Goal: Transaction & Acquisition: Book appointment/travel/reservation

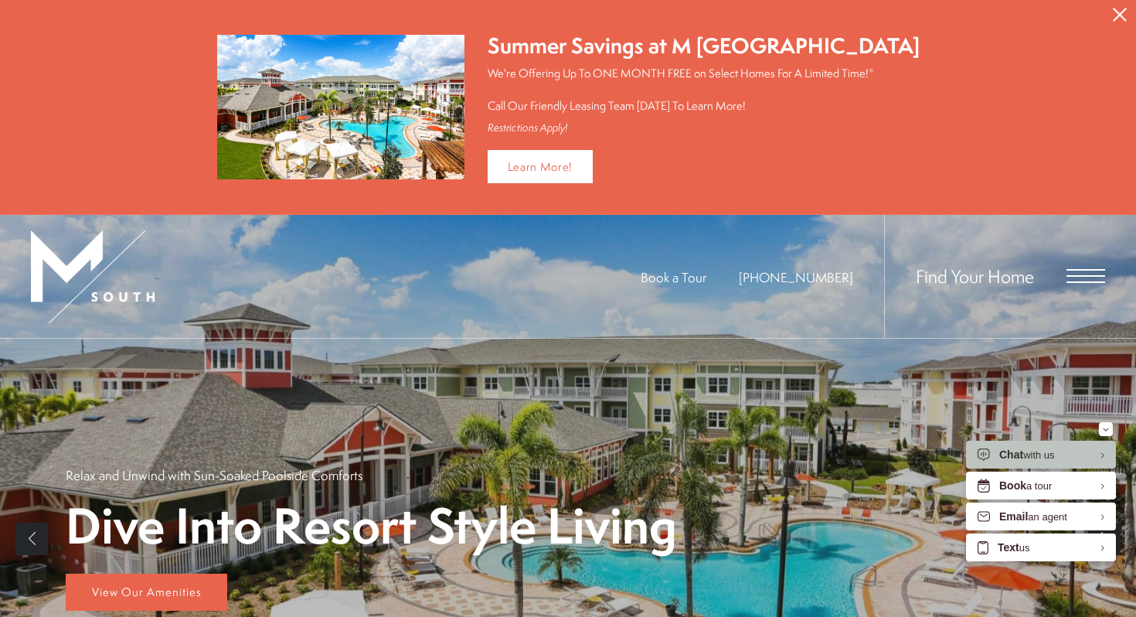
click at [1120, 9] on icon "Close Alert" at bounding box center [1120, 15] width 14 height 14
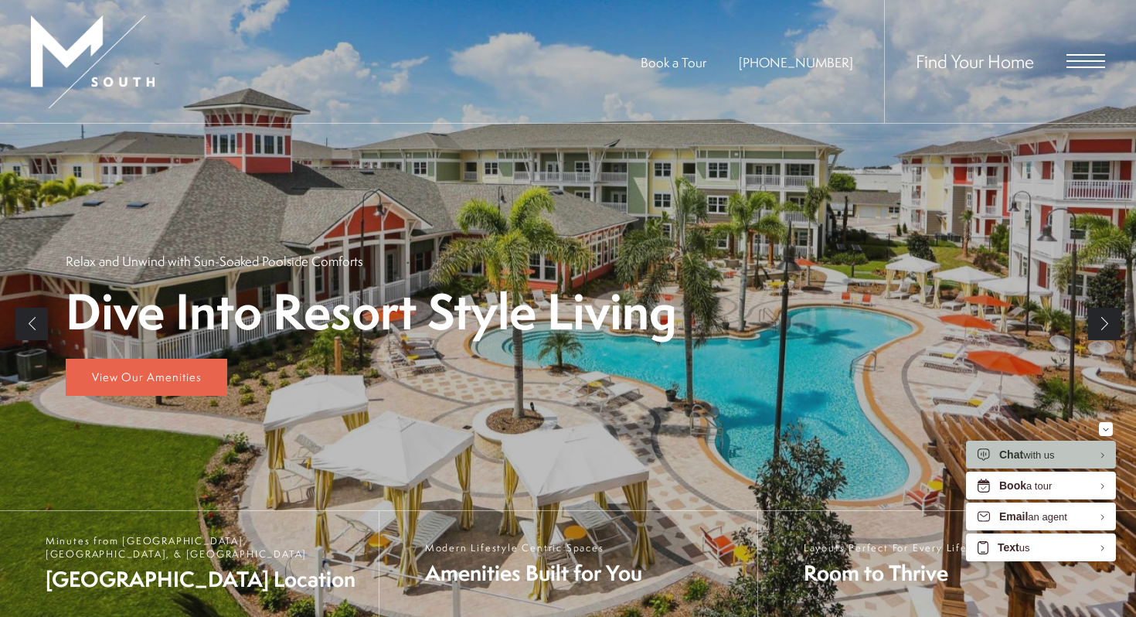
click at [1079, 66] on span "Open Menu" at bounding box center [1086, 67] width 39 height 2
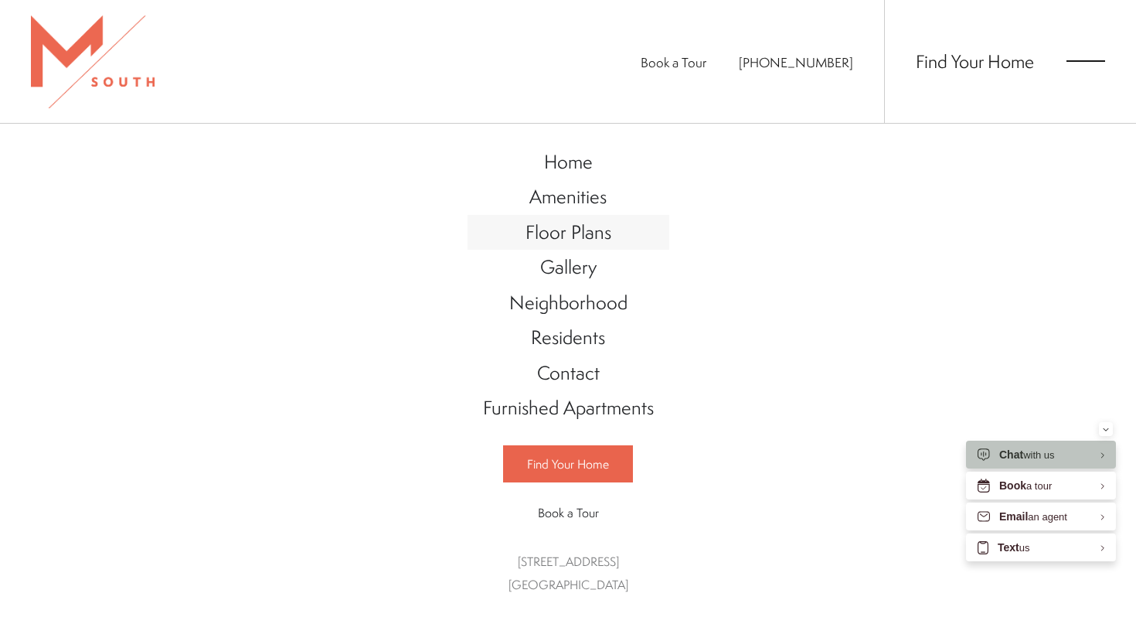
click at [587, 233] on span "Floor Plans" at bounding box center [569, 232] width 86 height 26
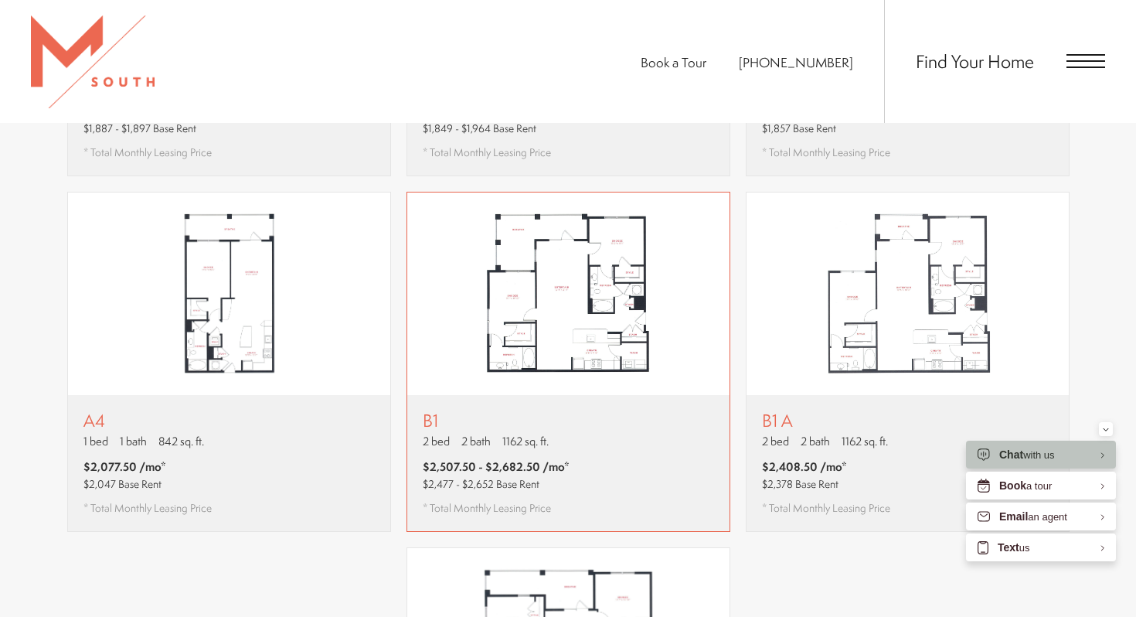
scroll to position [1363, 0]
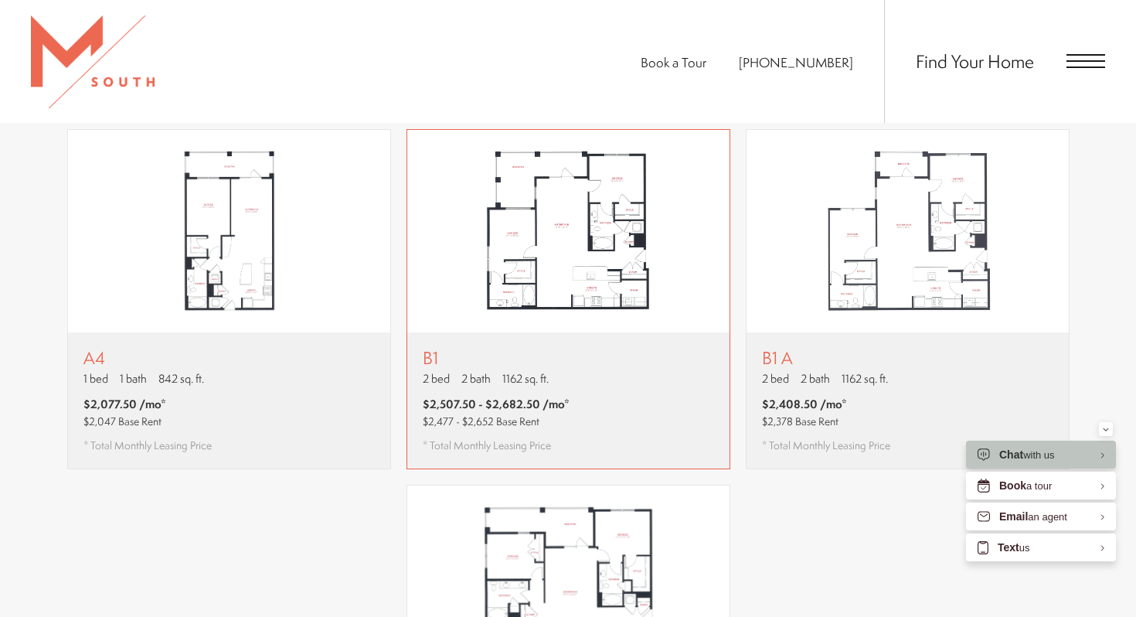
click at [624, 397] on div "B1 2 bed 2 bath 1162 sq. ft. $2,507.50 - $2,682.50 /mo* $2,477 - $2,652 Base Re…" at bounding box center [568, 400] width 322 height 136
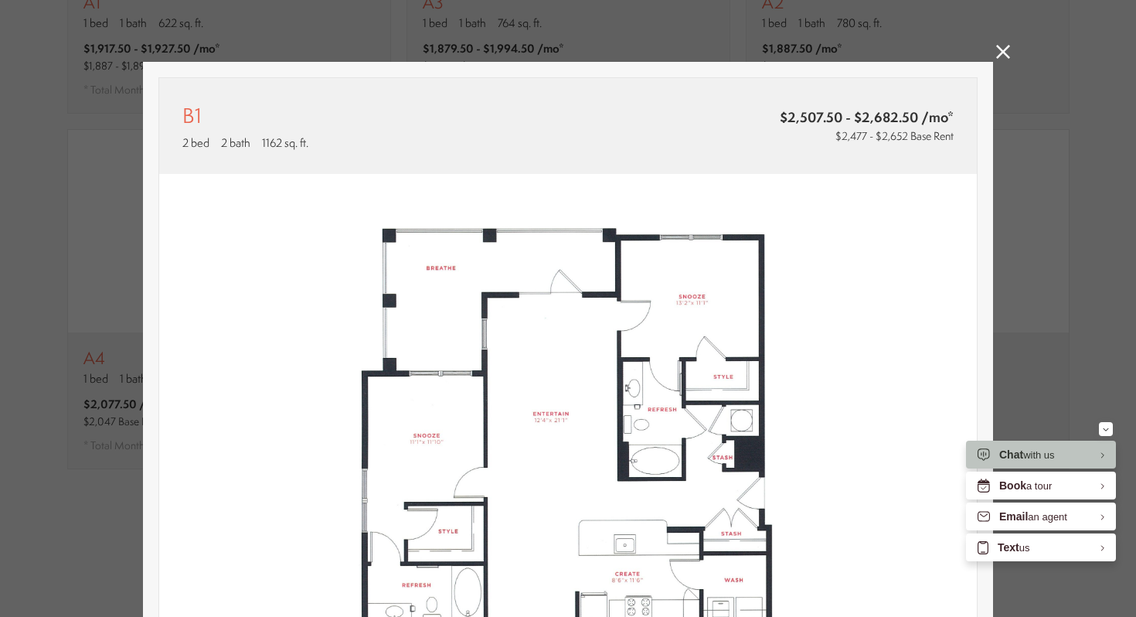
scroll to position [389, 0]
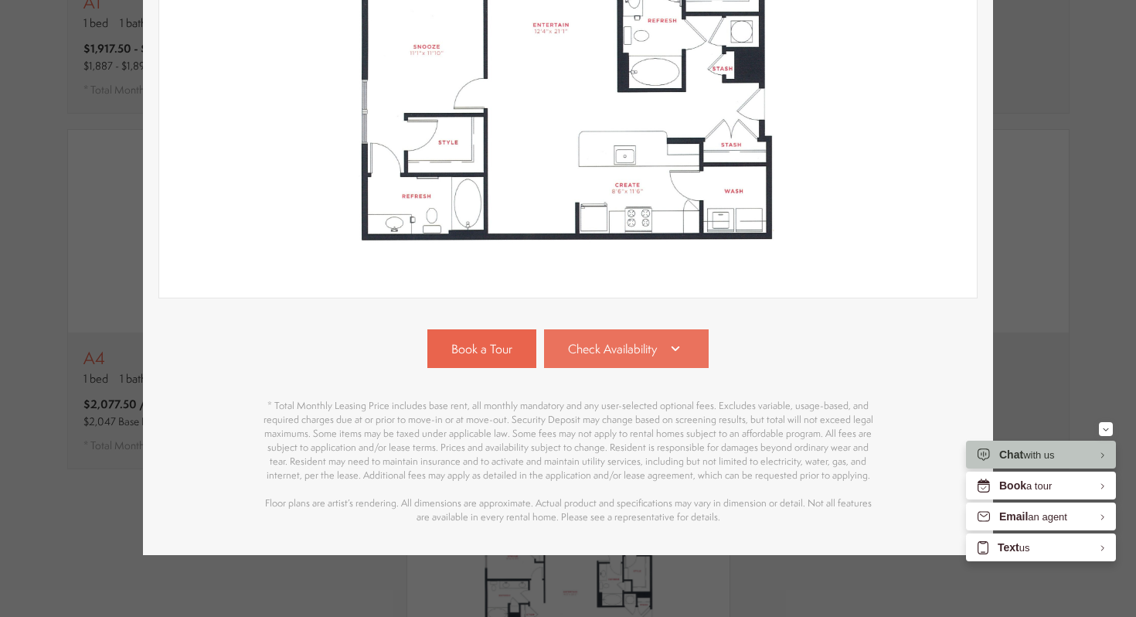
click at [660, 344] on link "Check Availability" at bounding box center [626, 348] width 165 height 39
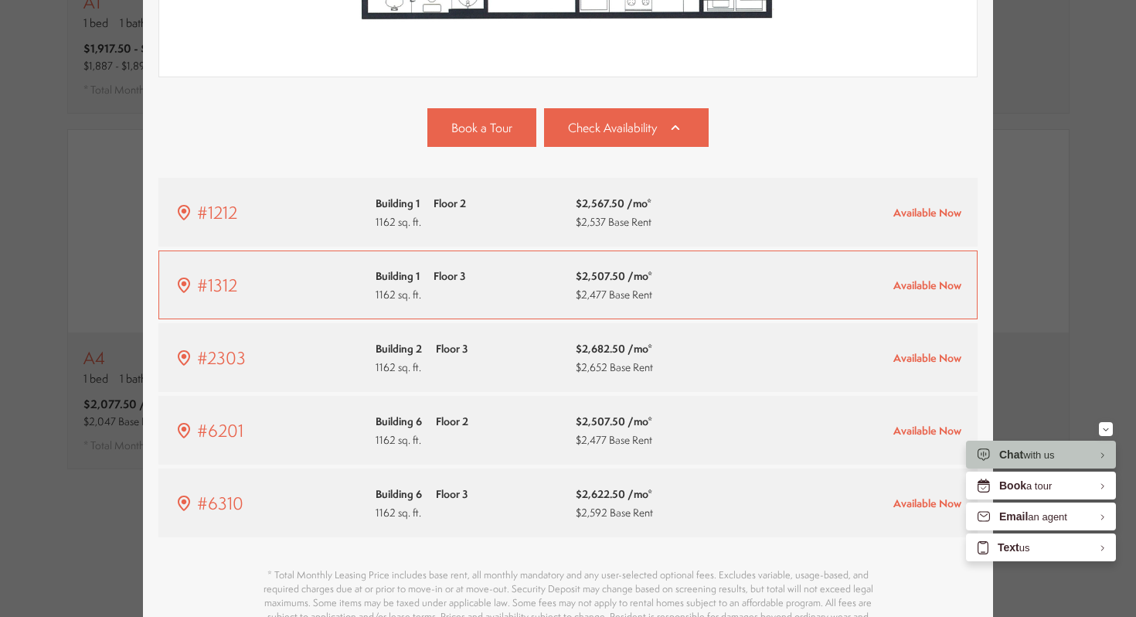
scroll to position [589, 0]
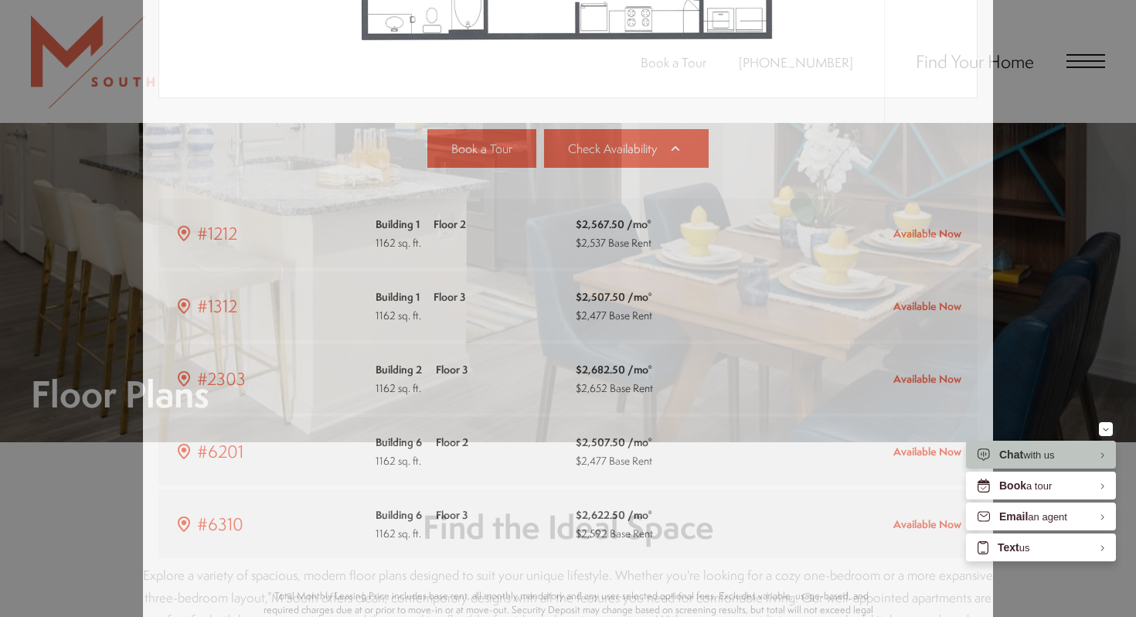
click at [1038, 254] on div "B1 2 bed 2 bath 1162 sq. ft. $2,507.50 - $2,682.50 /mo* $2,477 - $2,652 Base Re…" at bounding box center [568, 308] width 1136 height 617
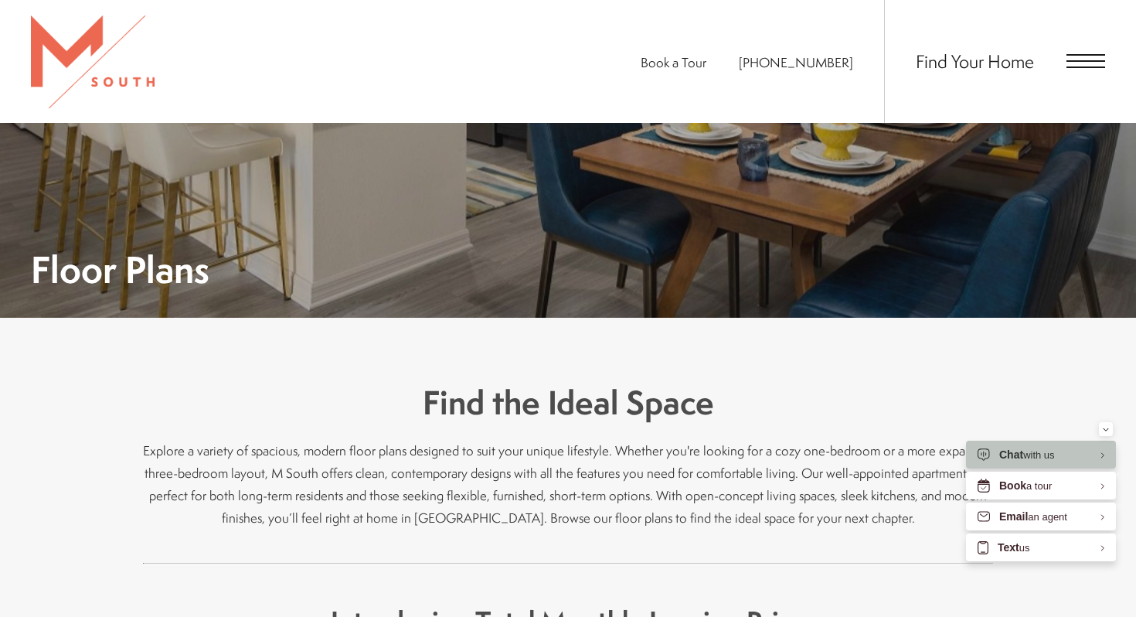
scroll to position [124, 0]
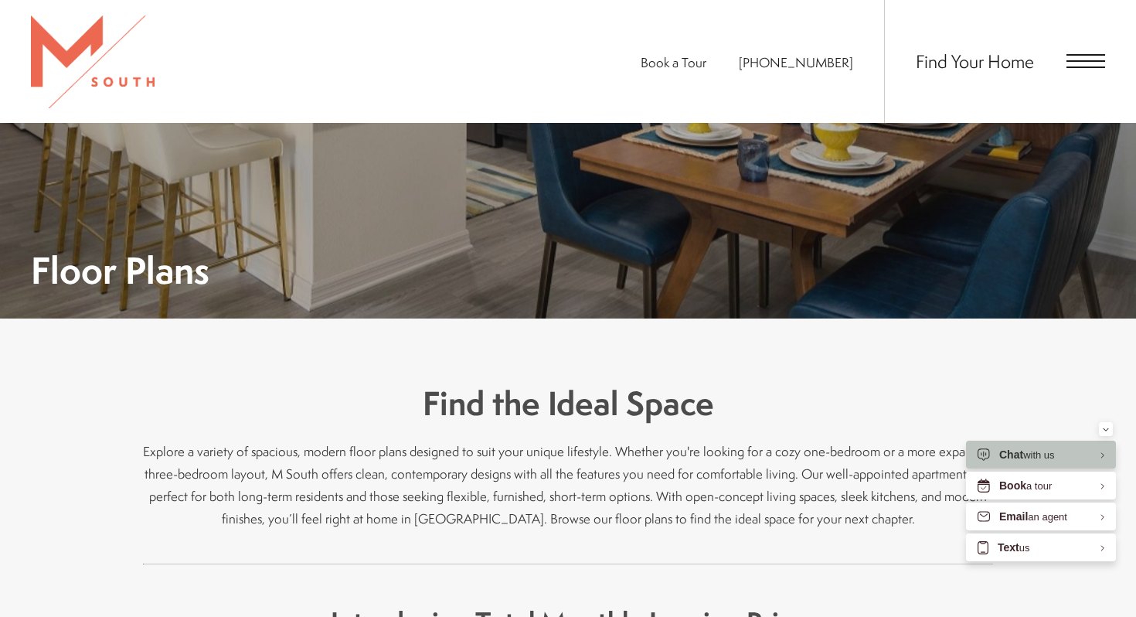
click at [1065, 66] on div "Find Your Home" at bounding box center [994, 61] width 221 height 123
click at [1078, 66] on span "Open Menu" at bounding box center [1086, 61] width 39 height 14
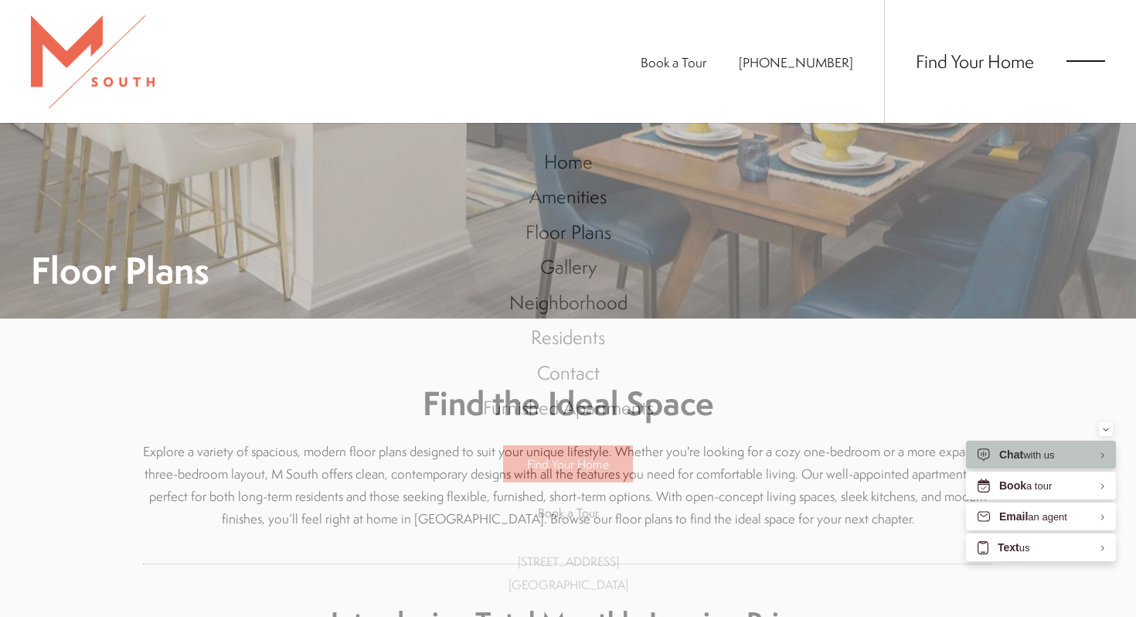
scroll to position [0, 0]
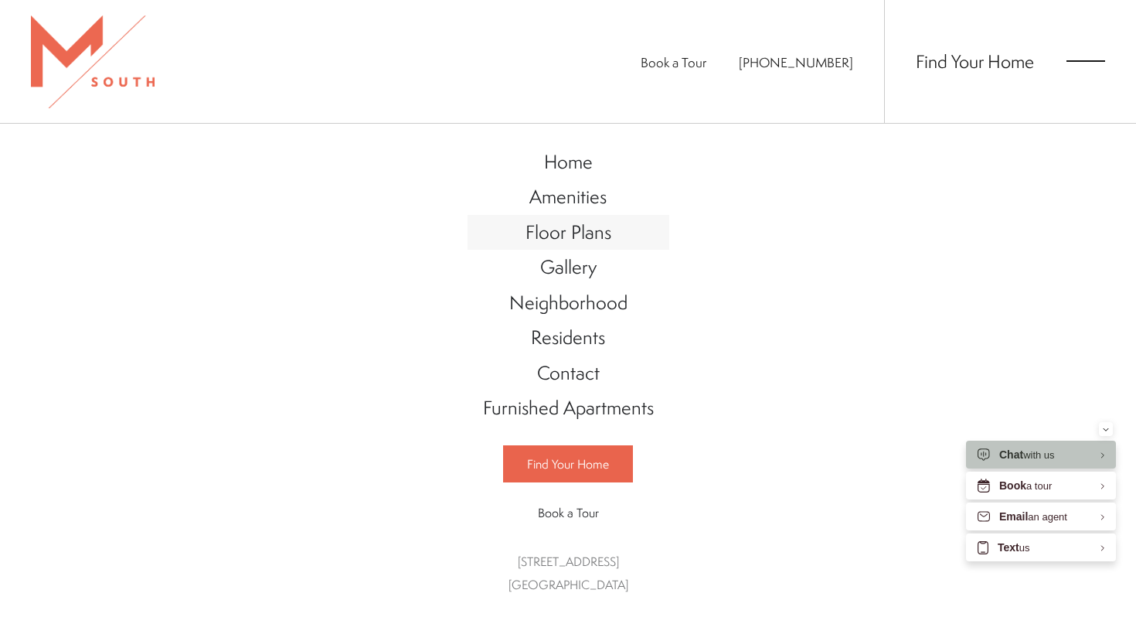
click at [589, 238] on span "Floor Plans" at bounding box center [569, 232] width 86 height 26
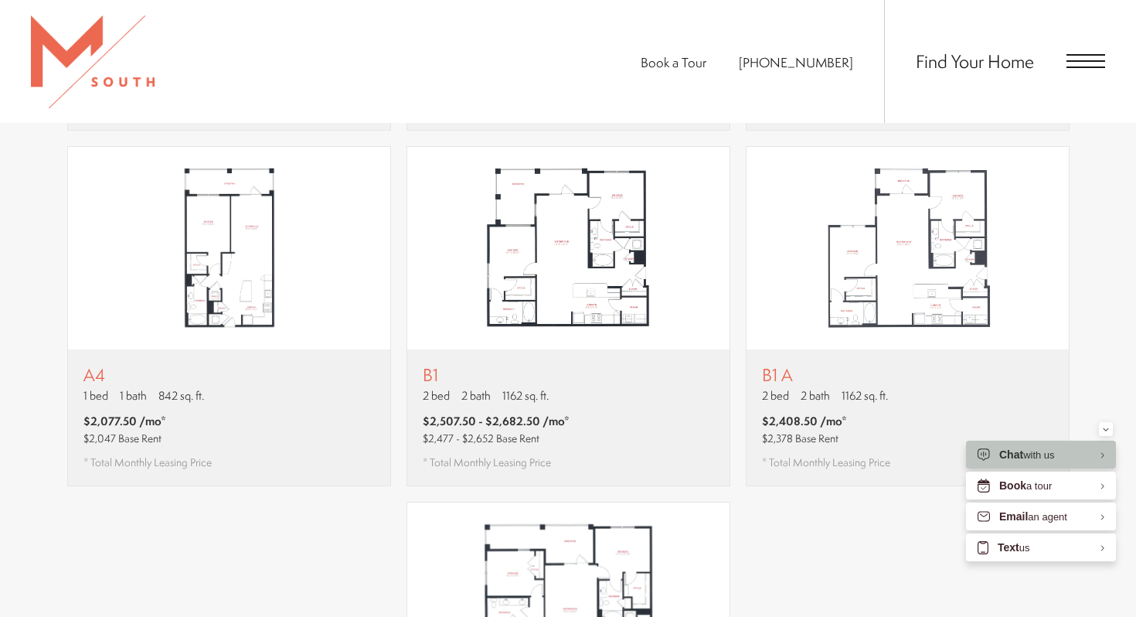
scroll to position [1314, 0]
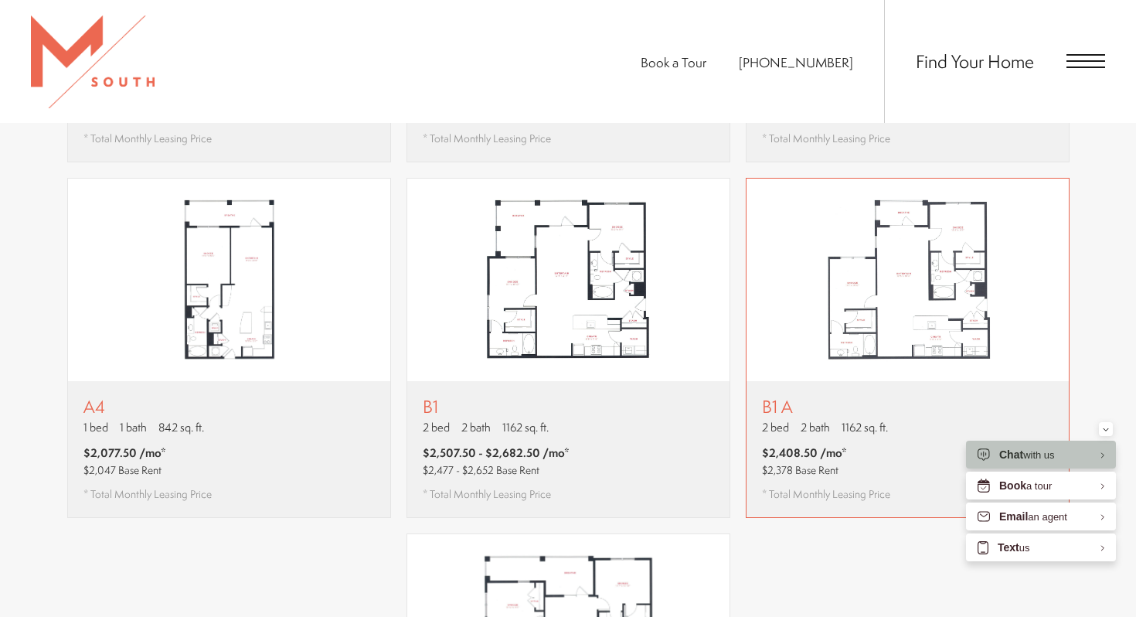
click at [894, 405] on div "B1 A 2 bed 2 bath 1162 sq. ft. $2,408.50 /mo* $2,378 Base Rent * Total Monthly …" at bounding box center [908, 449] width 322 height 136
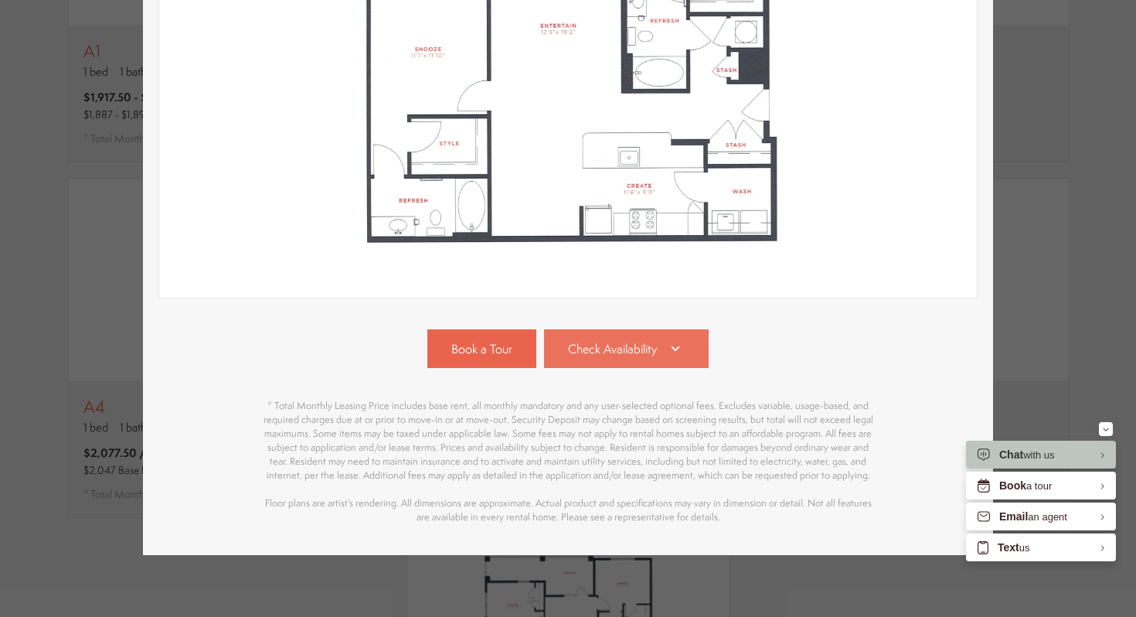
click at [693, 349] on link "Check Availability" at bounding box center [626, 348] width 165 height 39
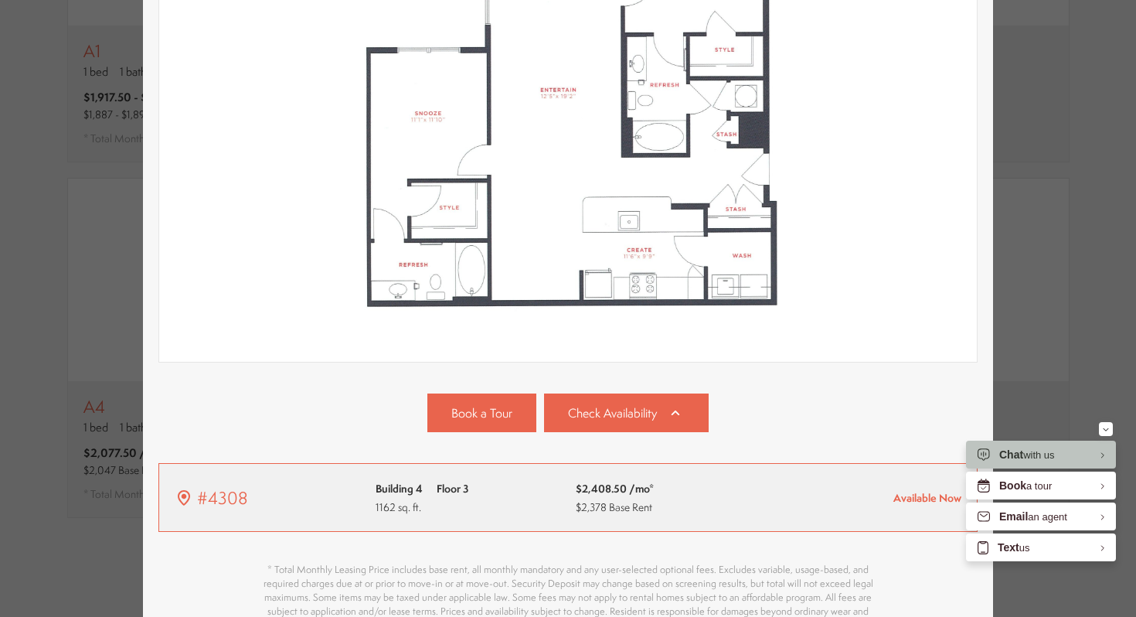
scroll to position [341, 0]
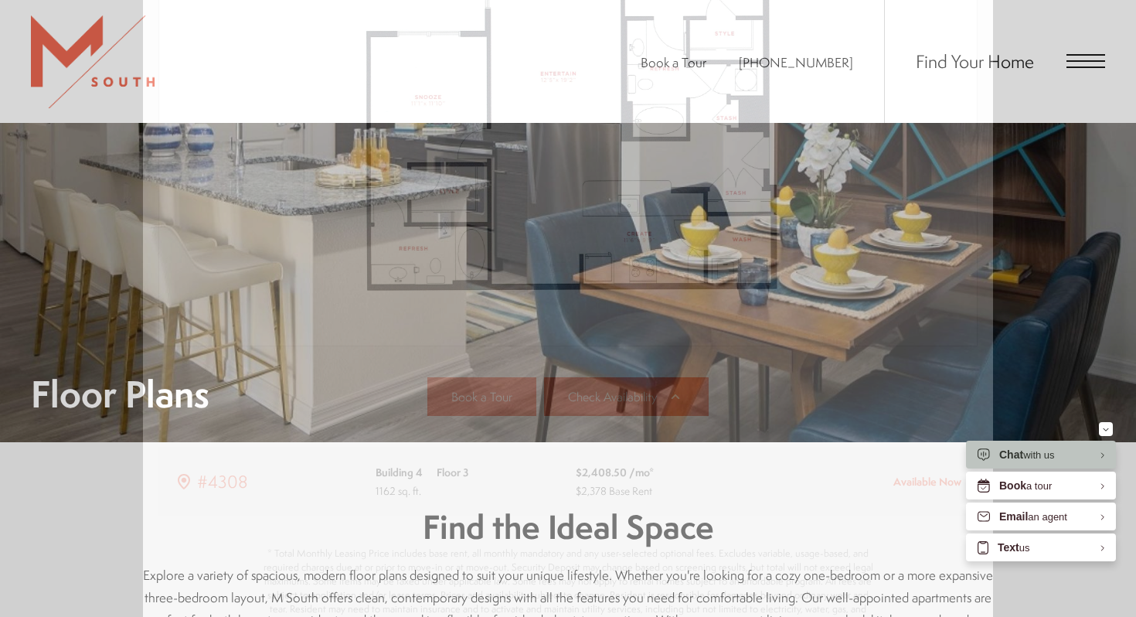
click at [1037, 253] on div "B1 A 2 bed 2 bath 1162 sq. ft. $2,408.50 /mo* $2,378 Base Rent 2D 3D" at bounding box center [568, 308] width 1136 height 617
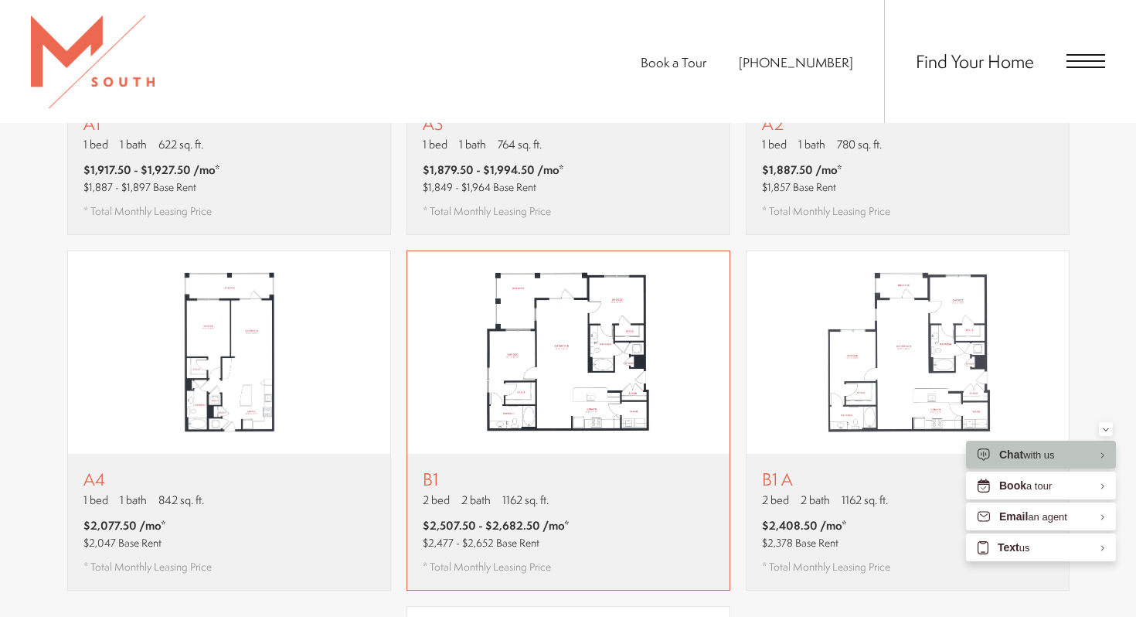
scroll to position [1248, 0]
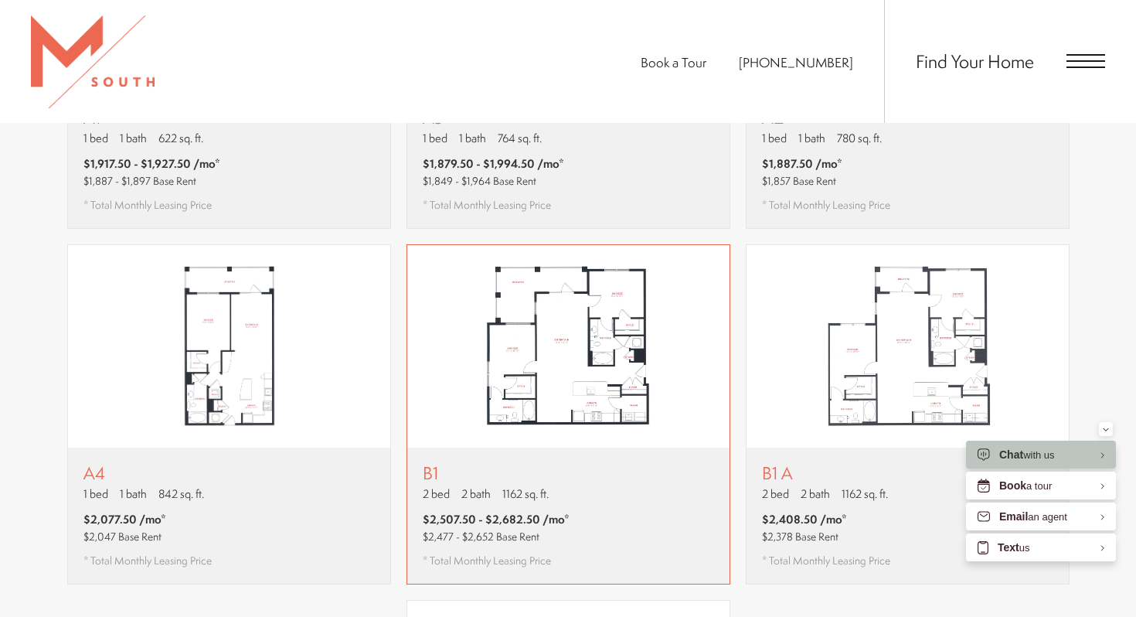
click at [653, 458] on div "B1 2 bed 2 bath 1162 sq. ft. $2,507.50 - $2,682.50 /mo* $2,477 - $2,652 Base Re…" at bounding box center [568, 516] width 322 height 136
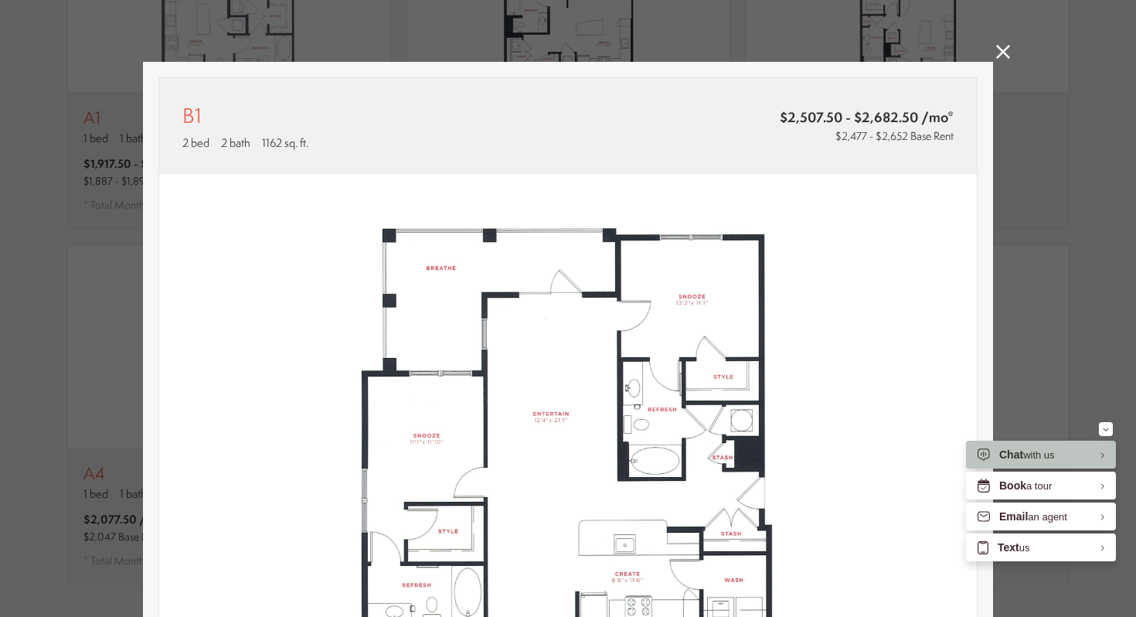
scroll to position [0, 0]
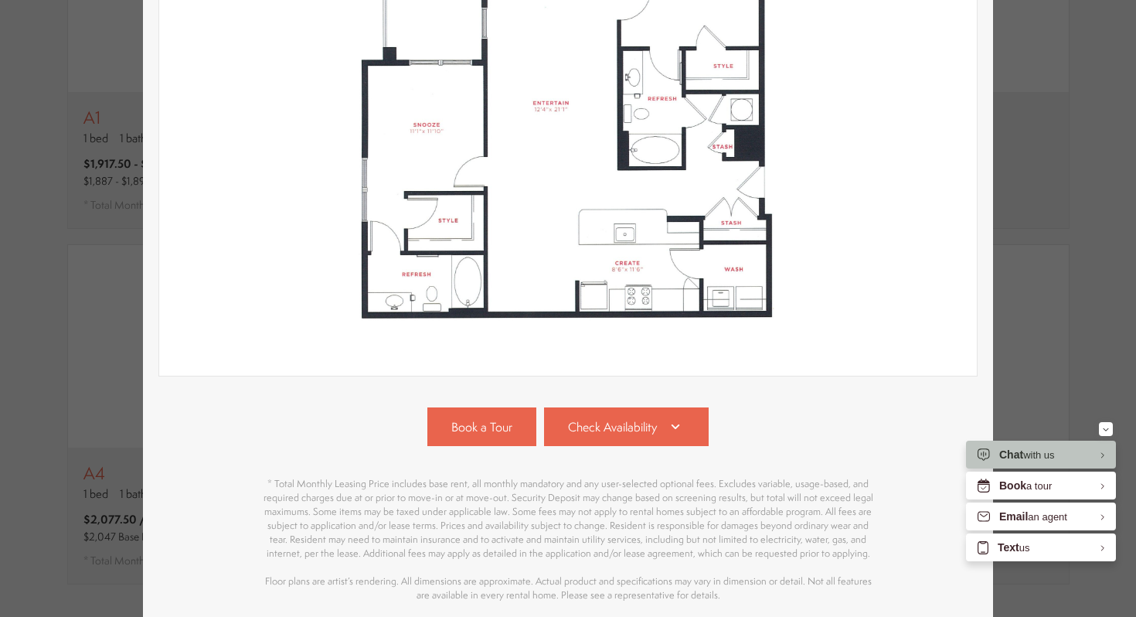
click at [669, 455] on div "Book a Tour Check Availability #1212 Building 1 Floor 2 1162 sq. ft." at bounding box center [567, 504] width 819 height 195
click at [669, 433] on icon at bounding box center [675, 426] width 19 height 19
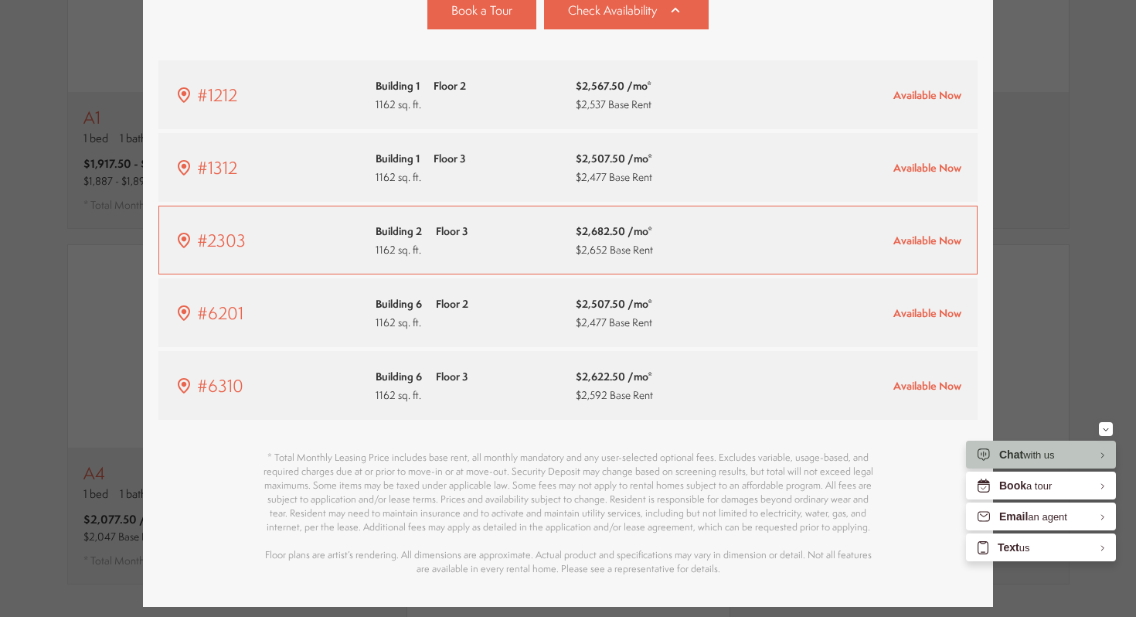
scroll to position [666, 0]
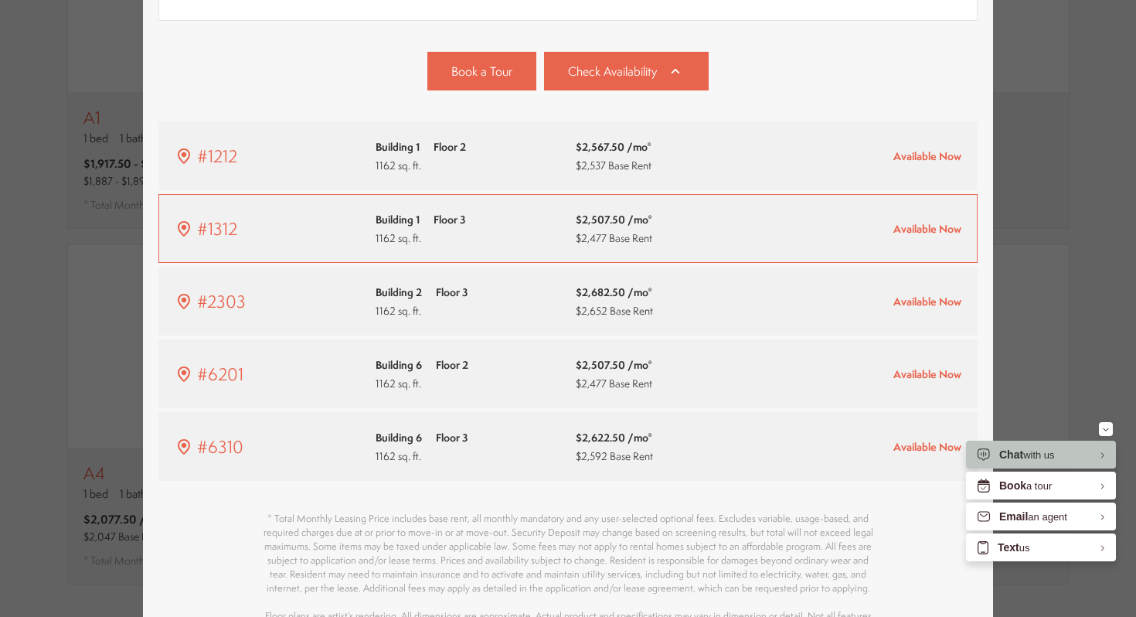
click at [512, 231] on div "Building 1 Floor 3 1162 sq. ft." at bounding box center [469, 228] width 186 height 36
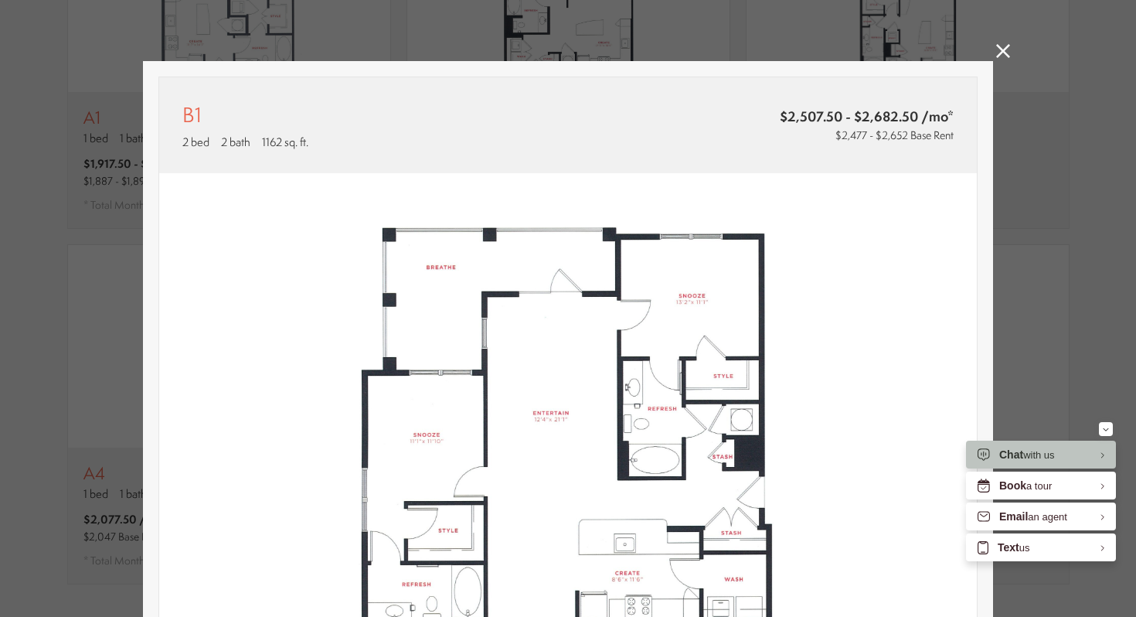
scroll to position [1248, 0]
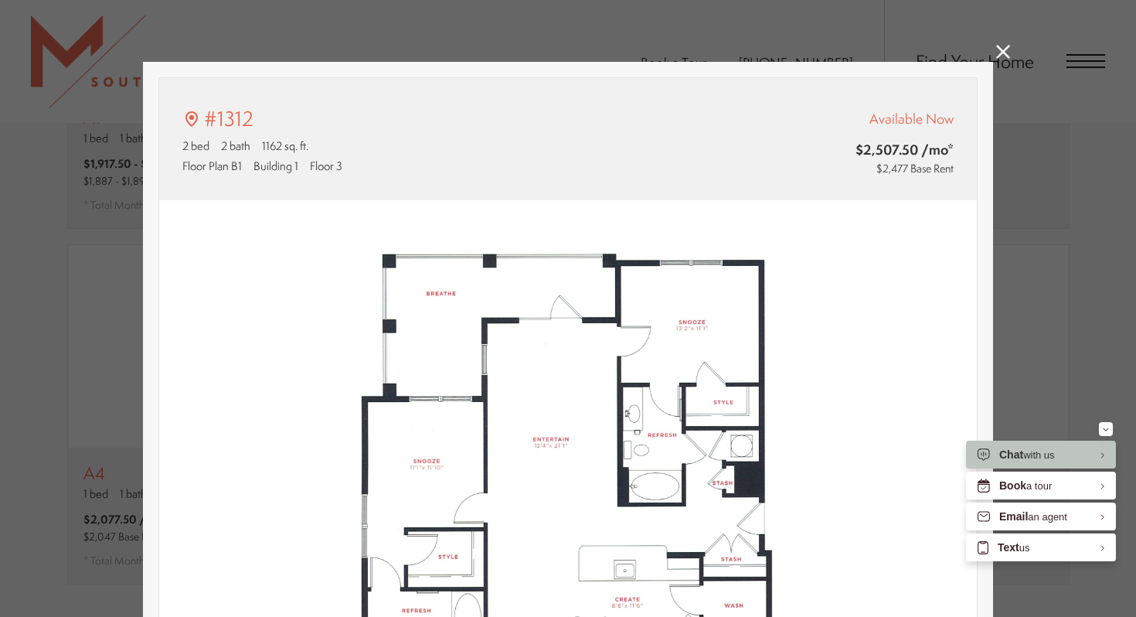
type input "**********"
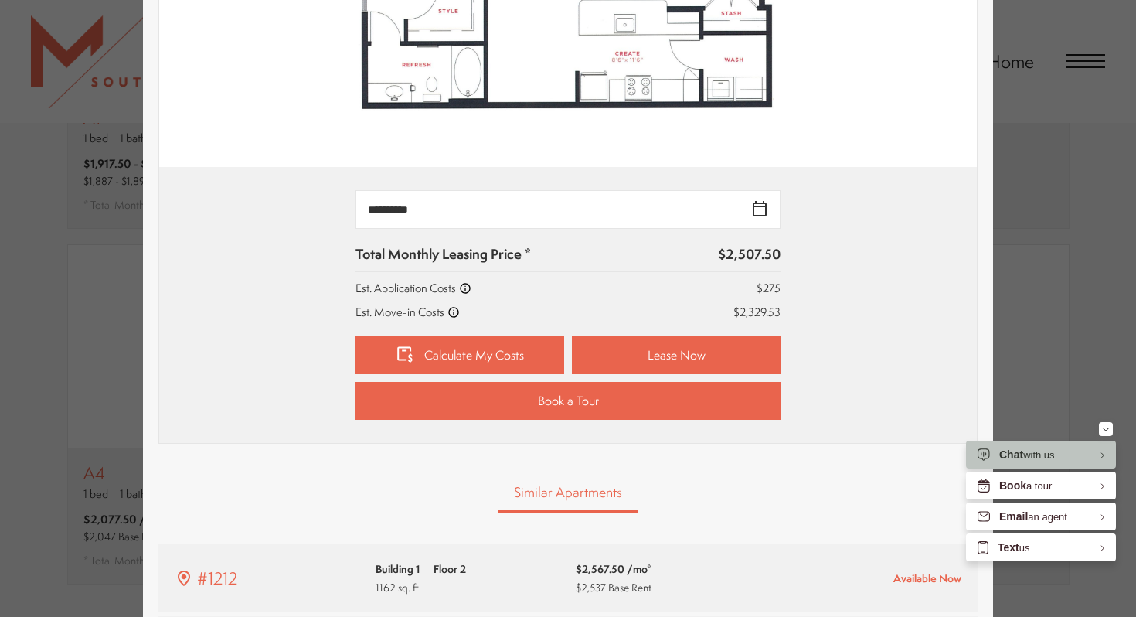
scroll to position [569, 0]
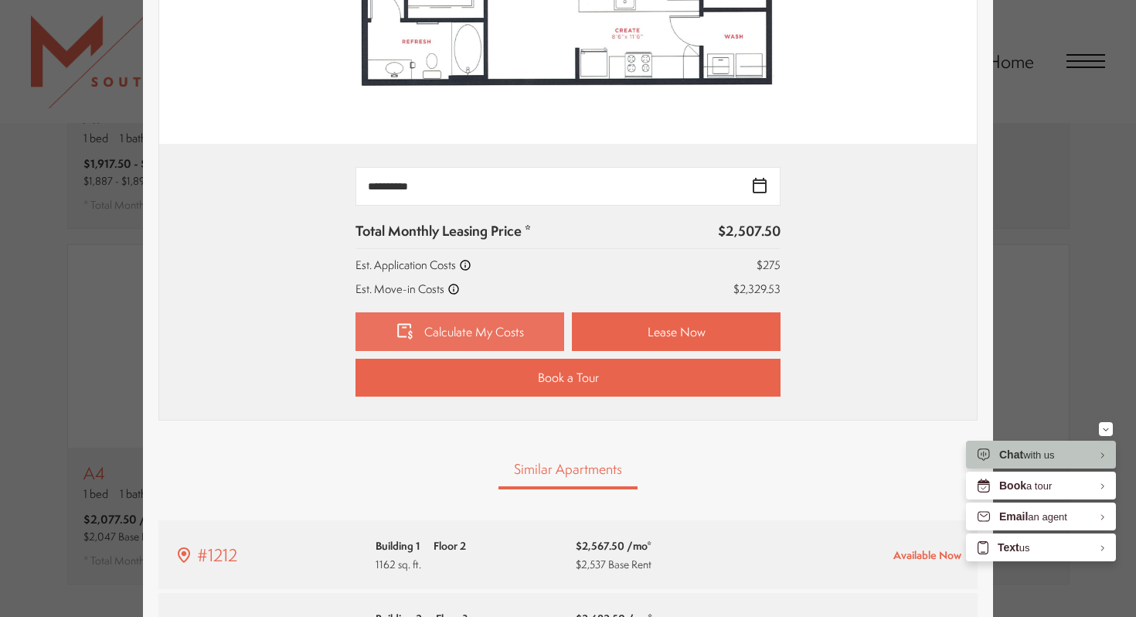
click at [514, 329] on link "Calculate My Costs" at bounding box center [460, 331] width 209 height 39
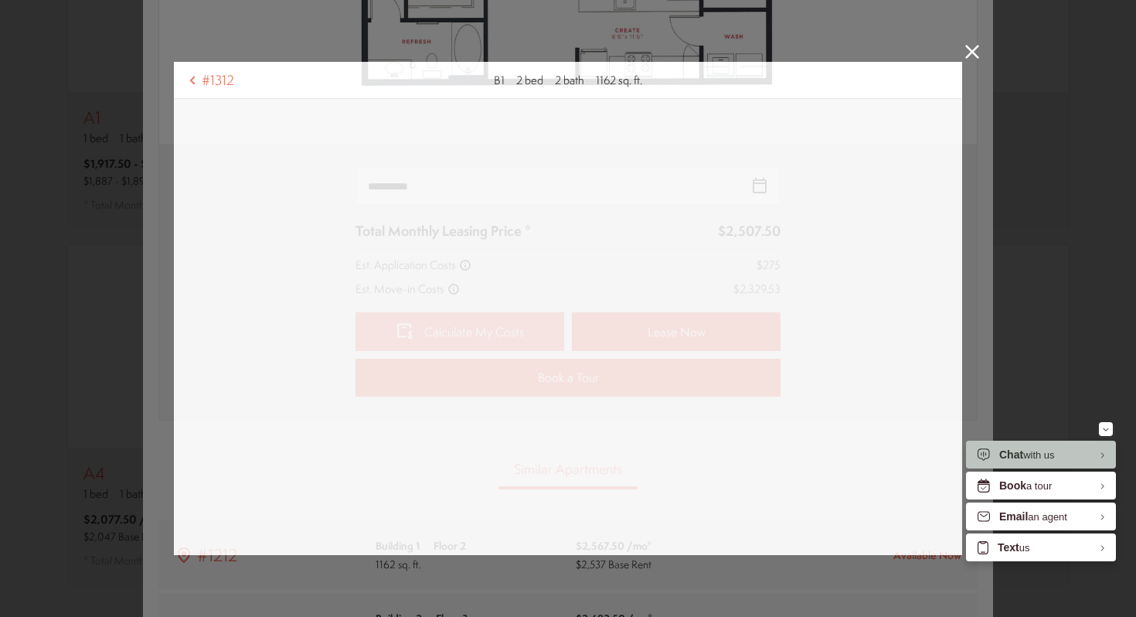
scroll to position [0, 0]
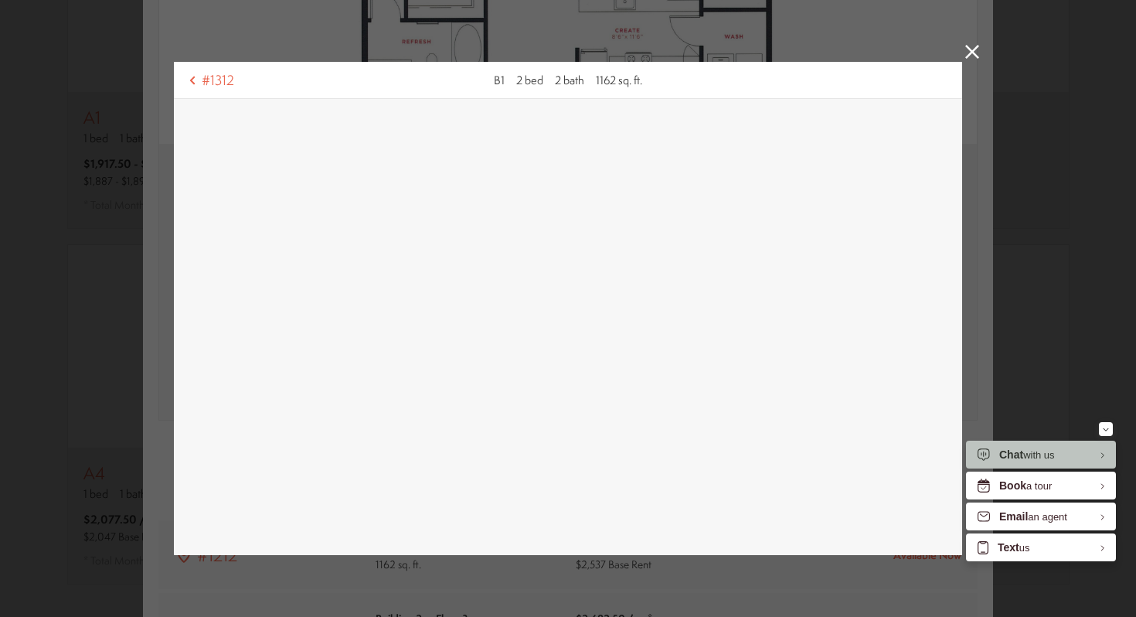
click at [965, 53] on icon at bounding box center [972, 52] width 14 height 14
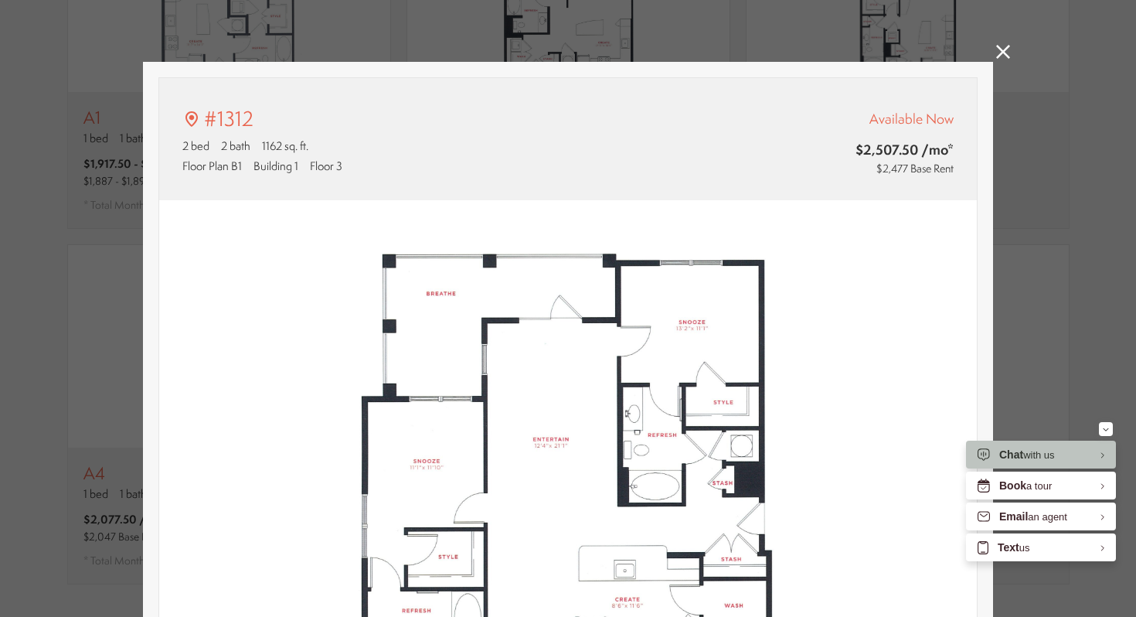
click at [1000, 48] on icon at bounding box center [1003, 52] width 14 height 14
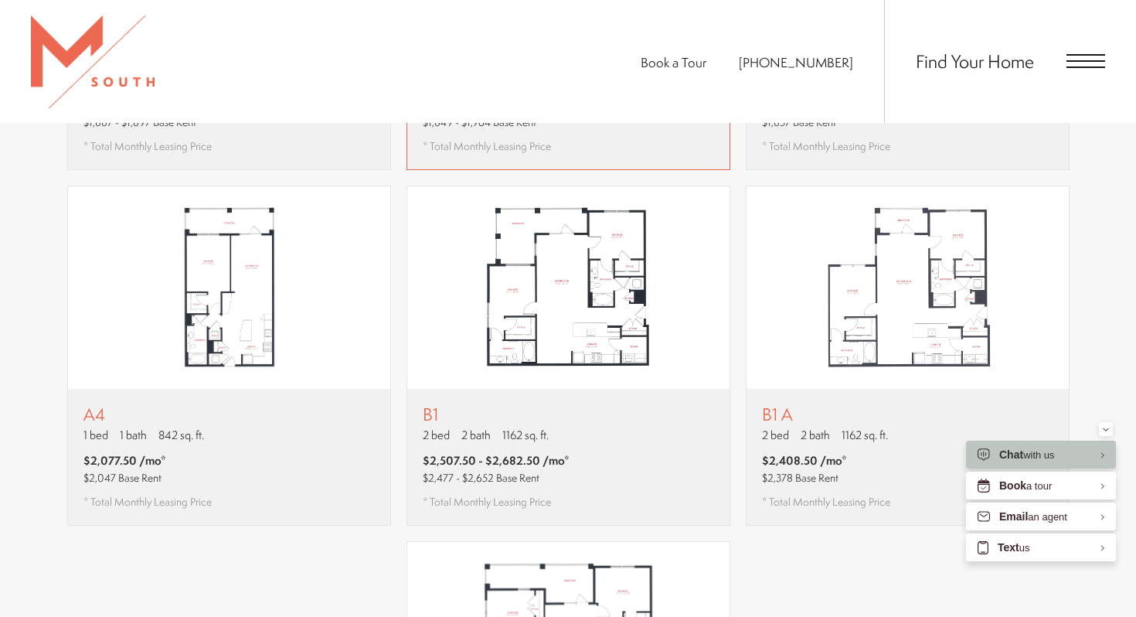
scroll to position [1316, 0]
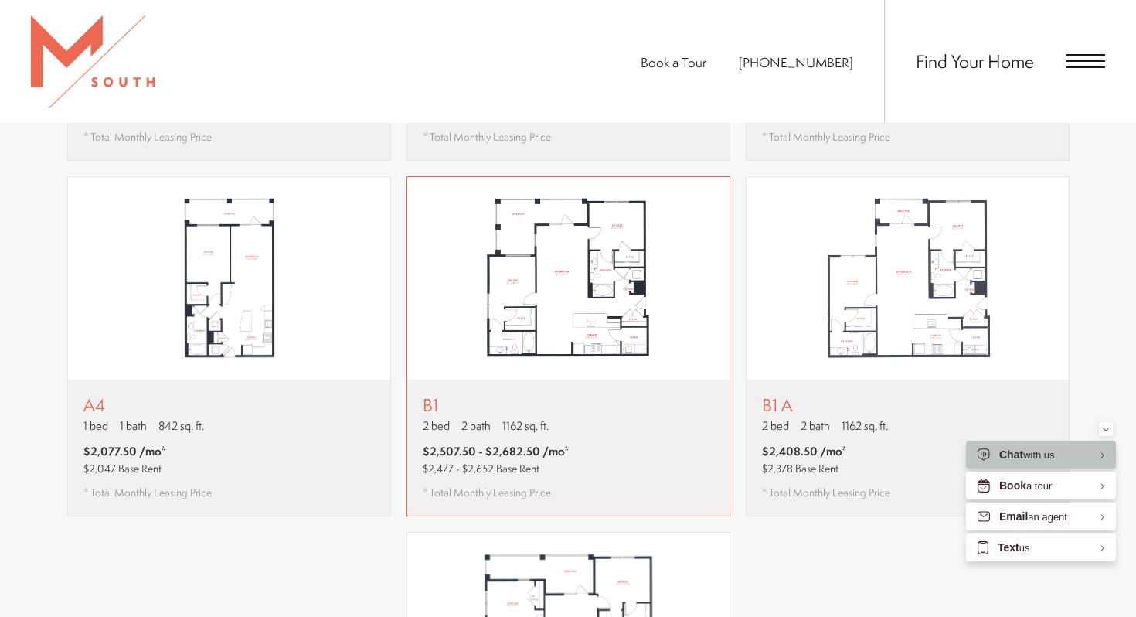
click at [525, 301] on img "View floor plan B1" at bounding box center [568, 278] width 322 height 203
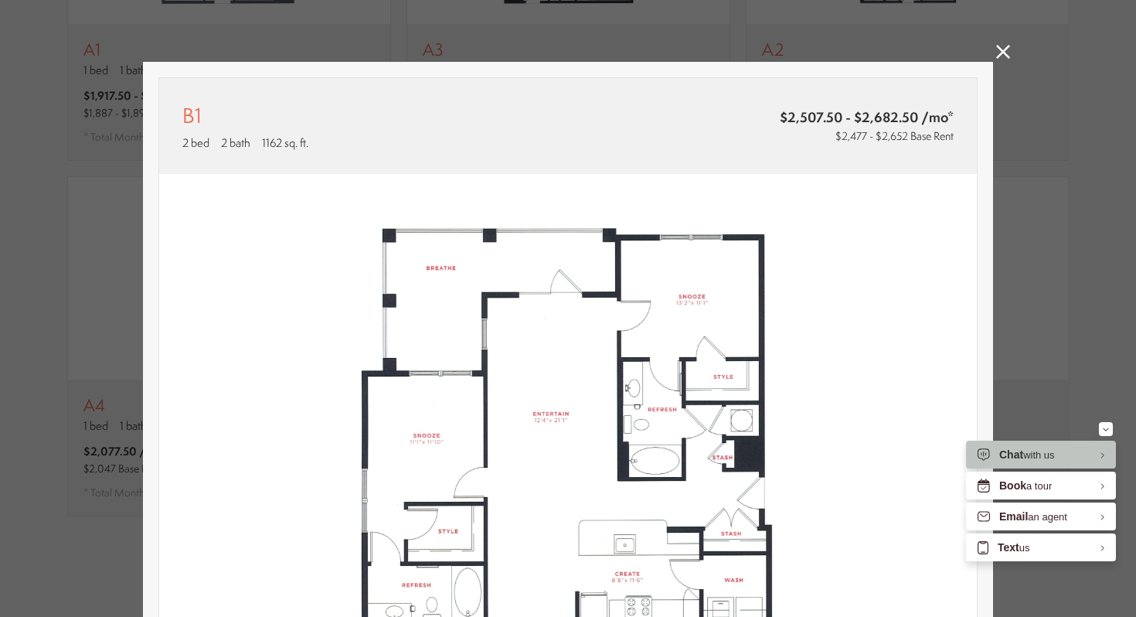
scroll to position [389, 0]
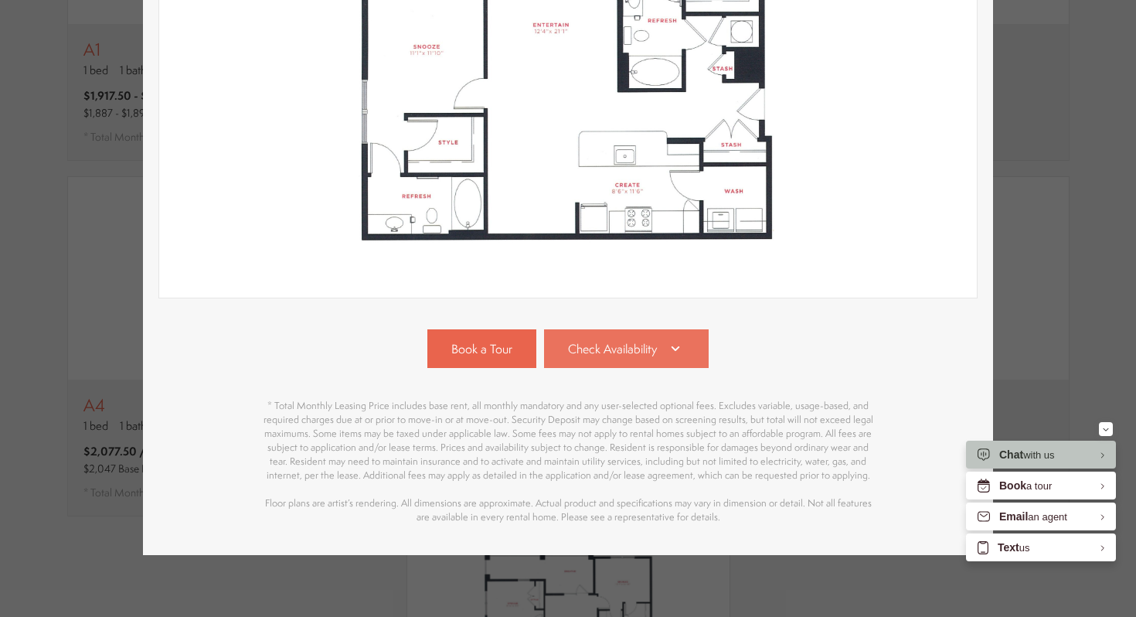
click at [598, 342] on span "Check Availability" at bounding box center [612, 349] width 89 height 18
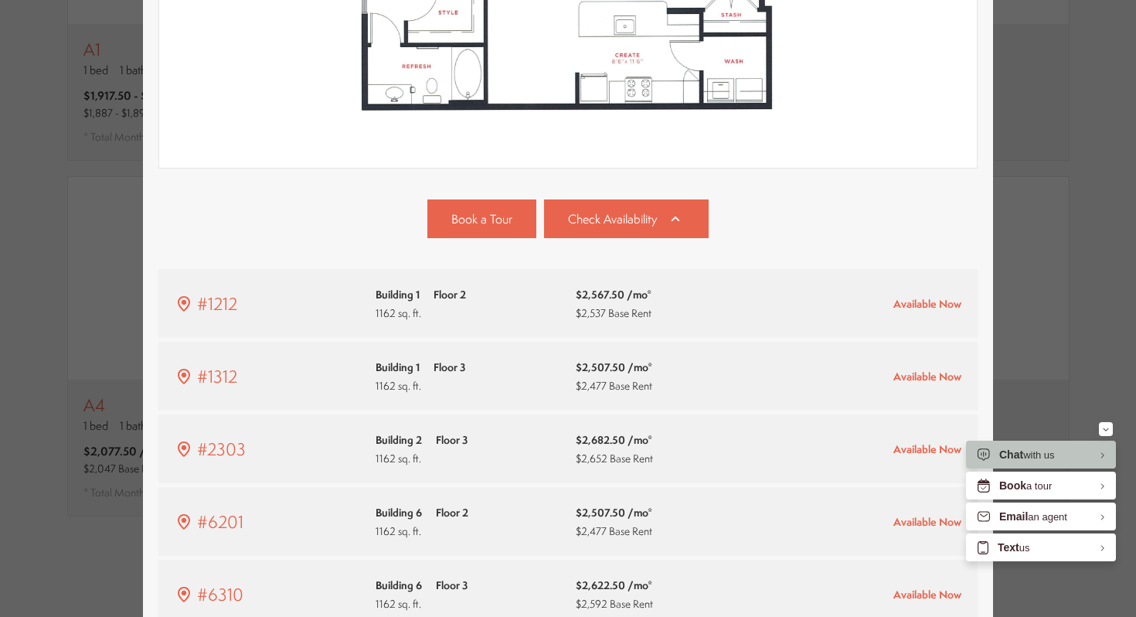
scroll to position [720, 0]
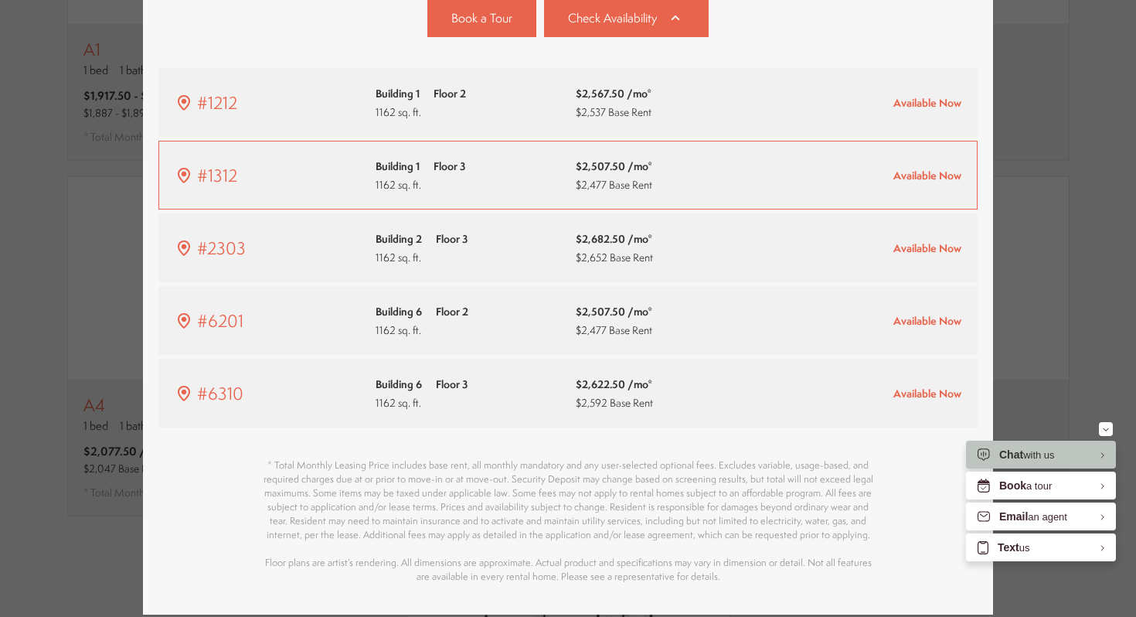
click at [935, 172] on span "Available Now" at bounding box center [928, 175] width 68 height 15
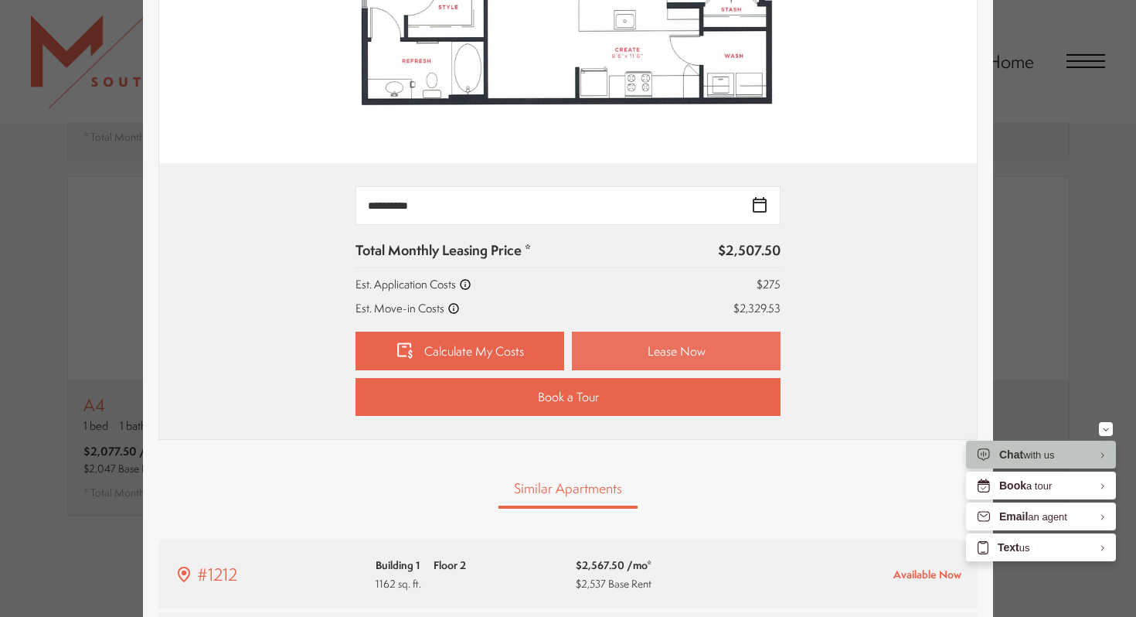
scroll to position [567, 0]
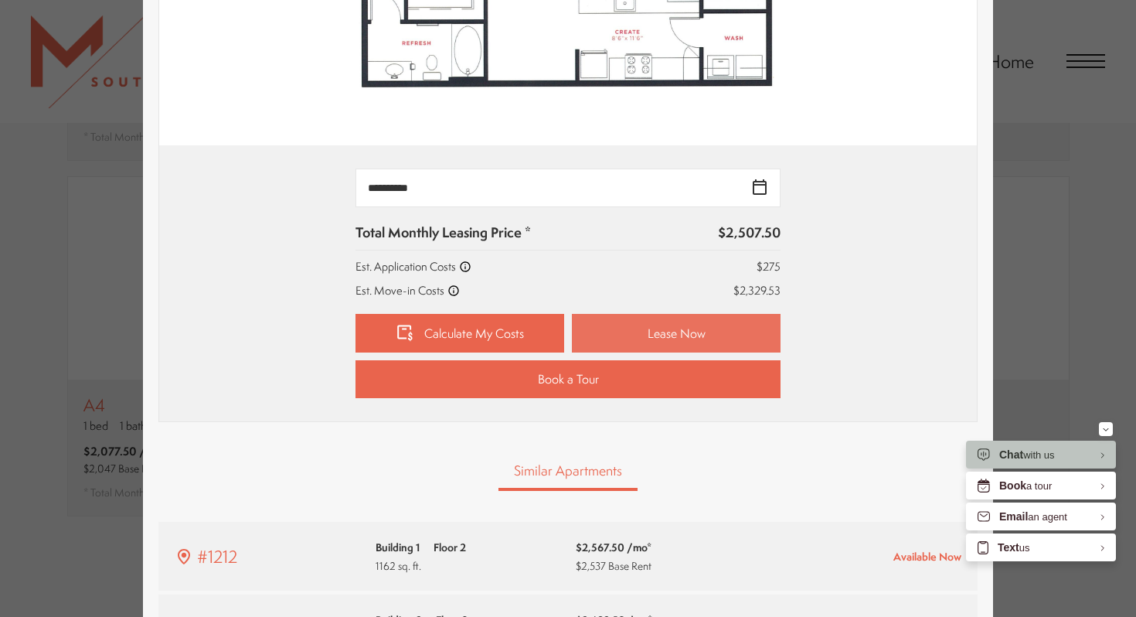
click at [664, 332] on link "Lease Now" at bounding box center [676, 333] width 209 height 39
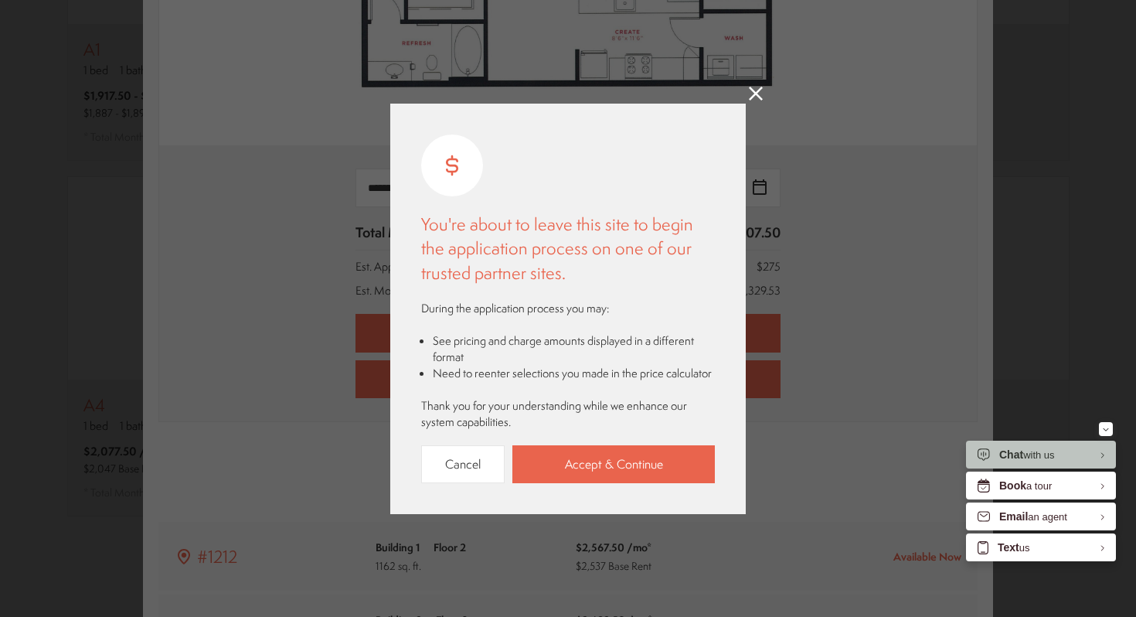
click at [744, 109] on div "You're about to leave this site to begin the application process on one of our …" at bounding box center [568, 309] width 356 height 410
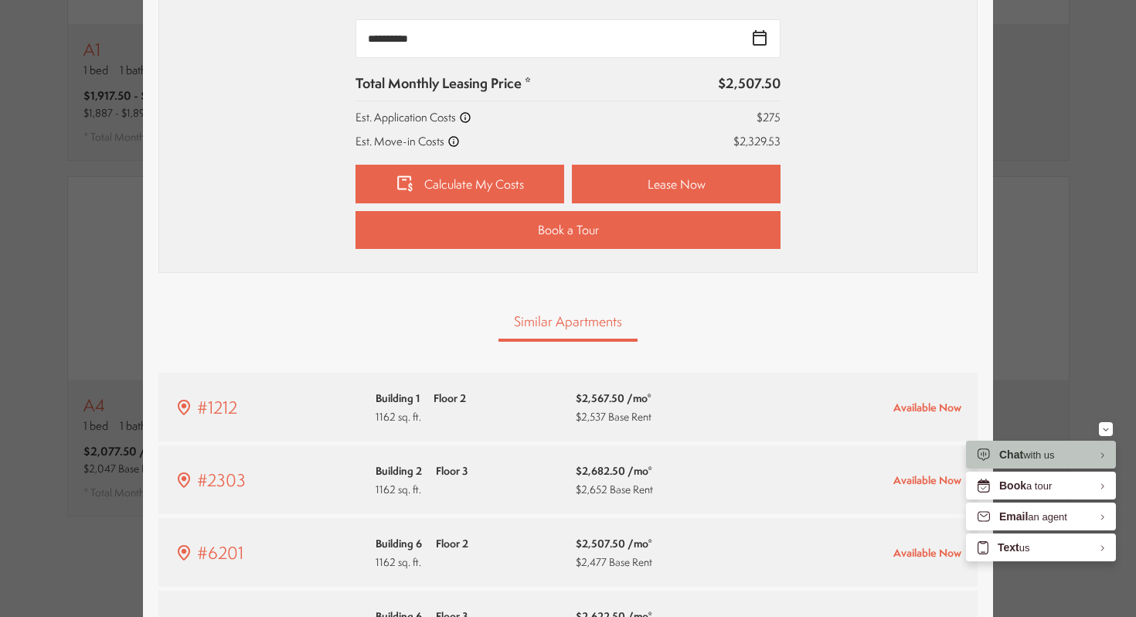
scroll to position [720, 0]
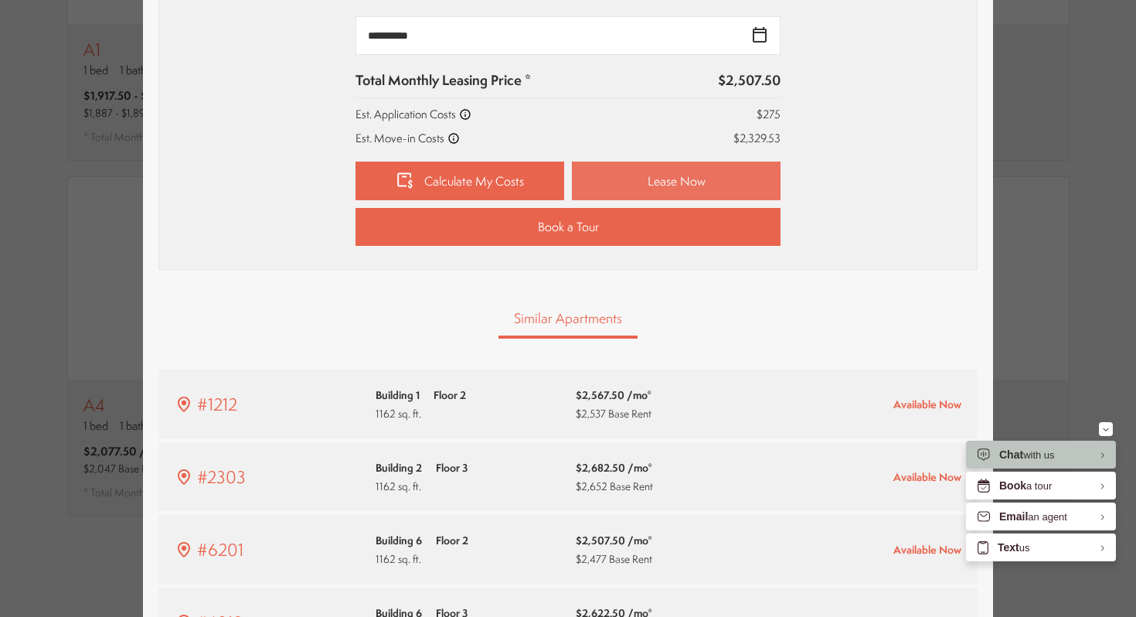
click at [659, 188] on link "Lease Now" at bounding box center [676, 181] width 209 height 39
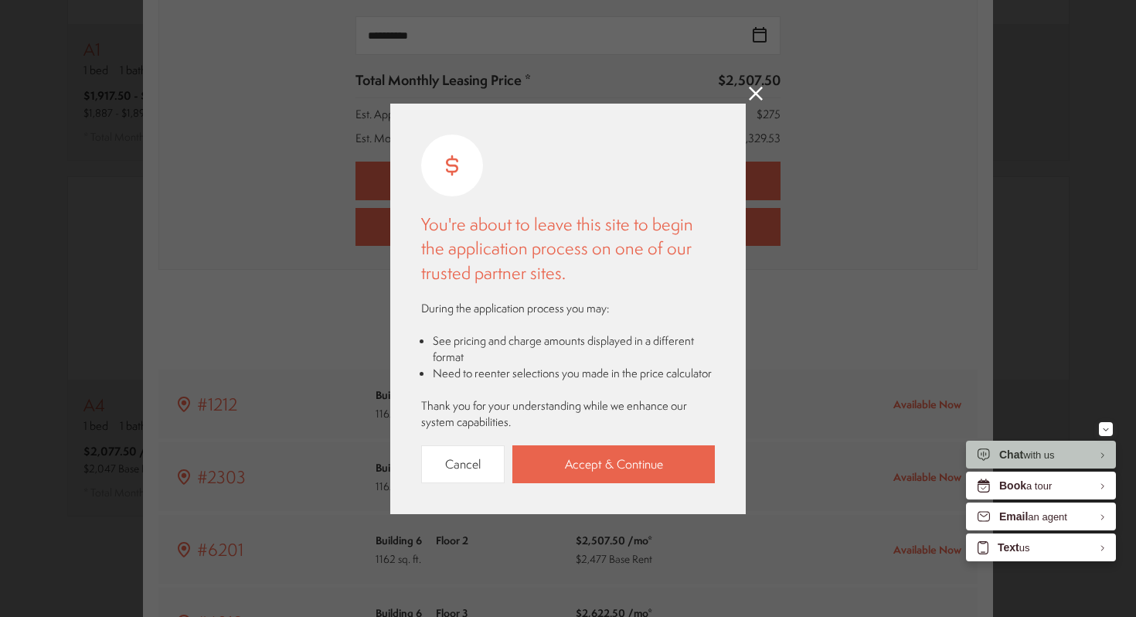
click at [754, 103] on link at bounding box center [756, 96] width 14 height 18
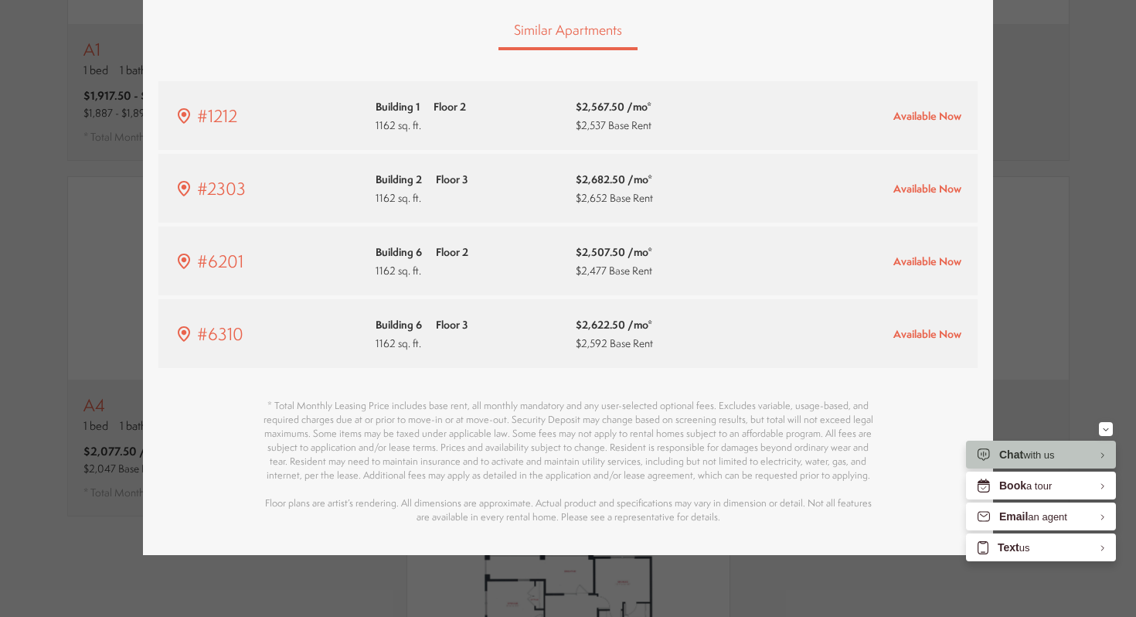
scroll to position [0, 0]
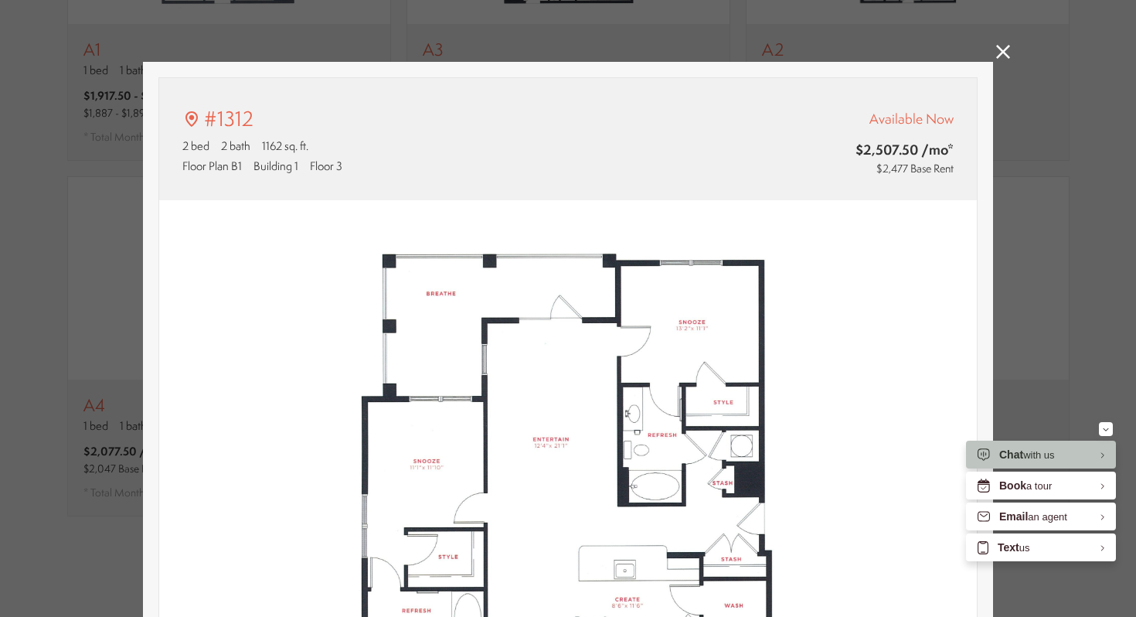
click at [997, 47] on icon at bounding box center [1003, 52] width 14 height 14
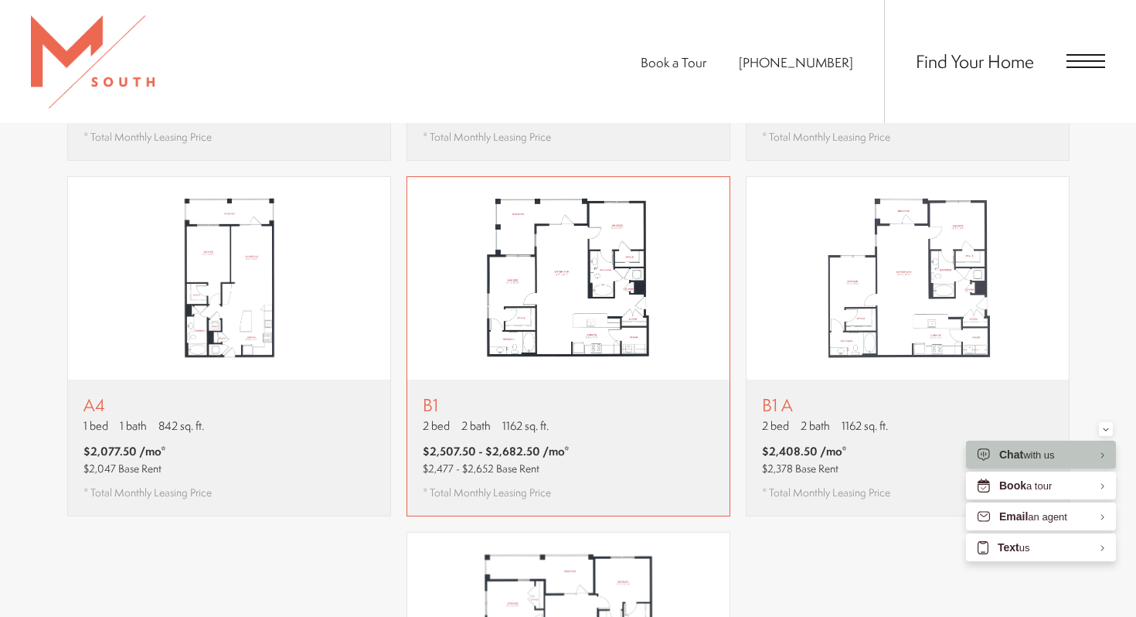
scroll to position [816, 0]
